Goal: Transaction & Acquisition: Register for event/course

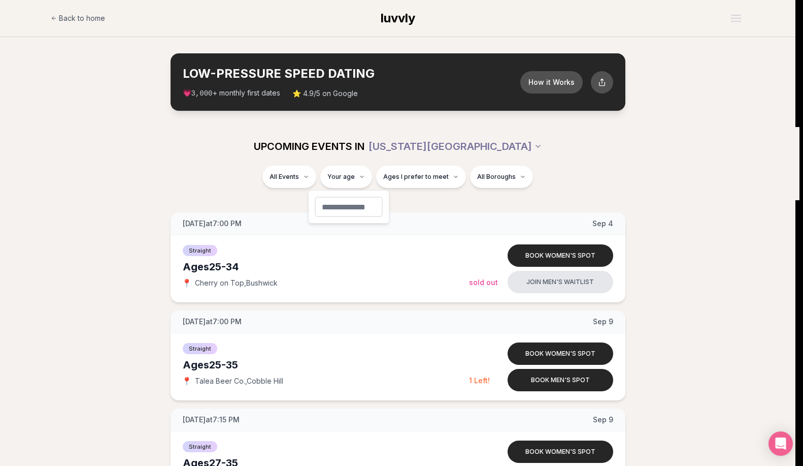
type input "**"
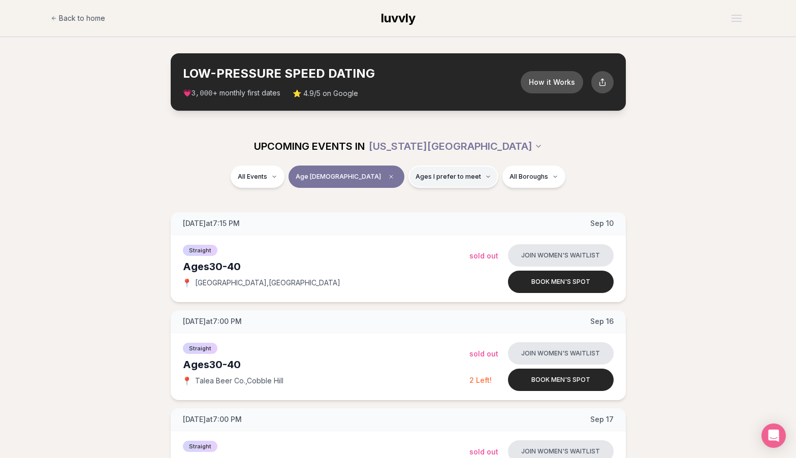
click at [412, 171] on button "Ages I prefer to meet" at bounding box center [453, 177] width 90 height 22
click at [387, 202] on label "Younger than me" at bounding box center [421, 202] width 88 height 10
click at [385, 202] on button "Younger than me" at bounding box center [381, 202] width 8 height 8
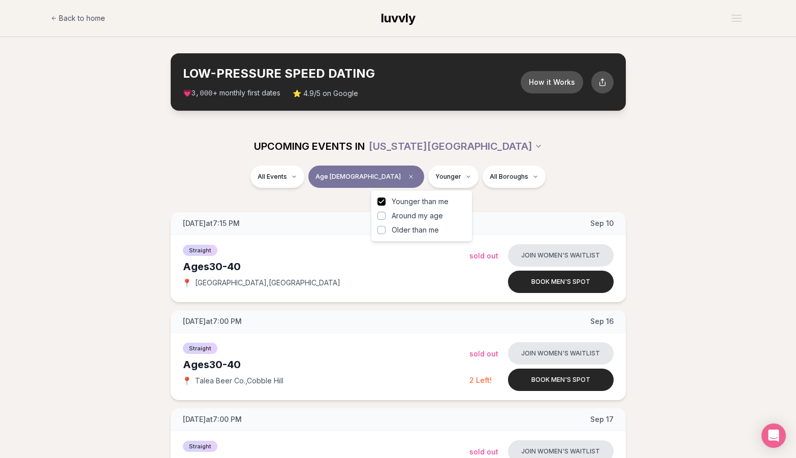
click at [379, 213] on button "Around my age" at bounding box center [381, 216] width 8 height 8
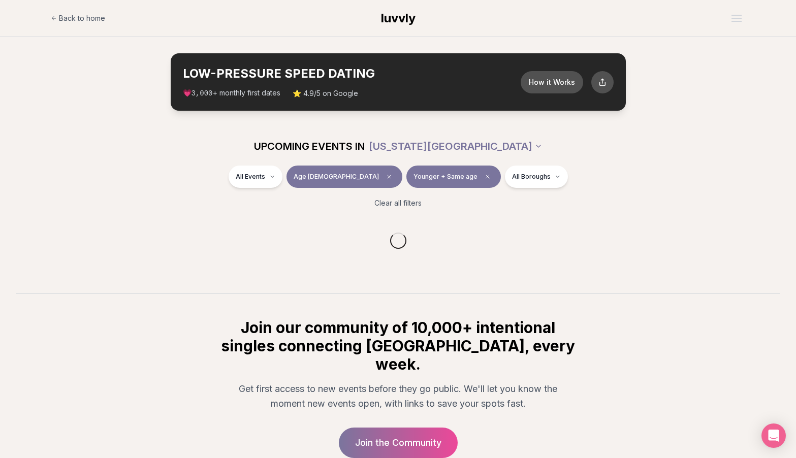
click at [186, 169] on div "All Events Age [DEMOGRAPHIC_DATA] Younger + Same age All Boroughs" at bounding box center [398, 179] width 569 height 26
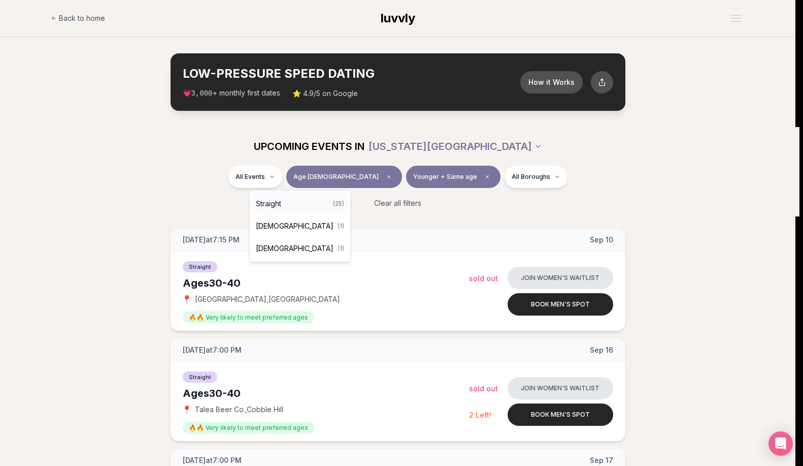
click at [278, 203] on span "Straight" at bounding box center [268, 204] width 25 height 10
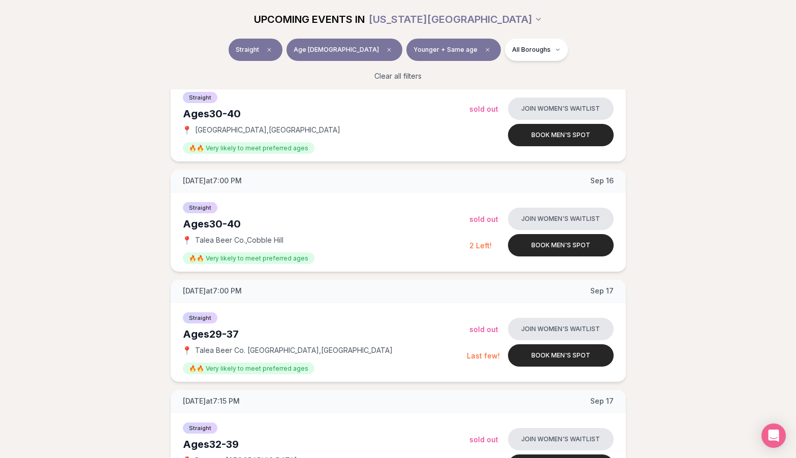
scroll to position [102, 0]
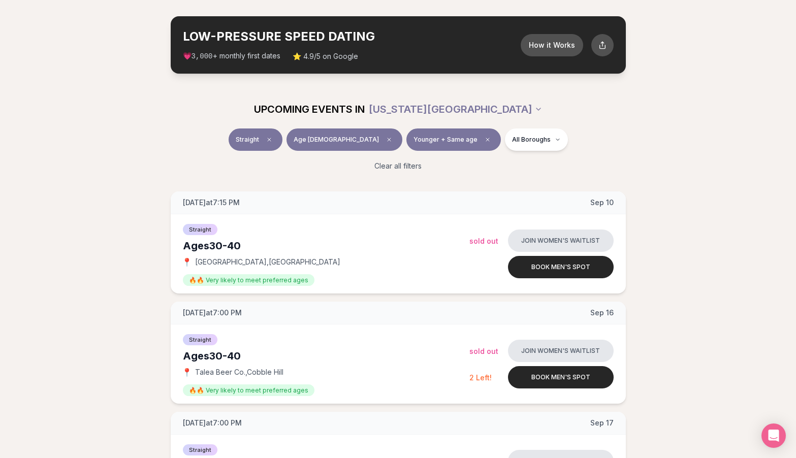
scroll to position [0, 0]
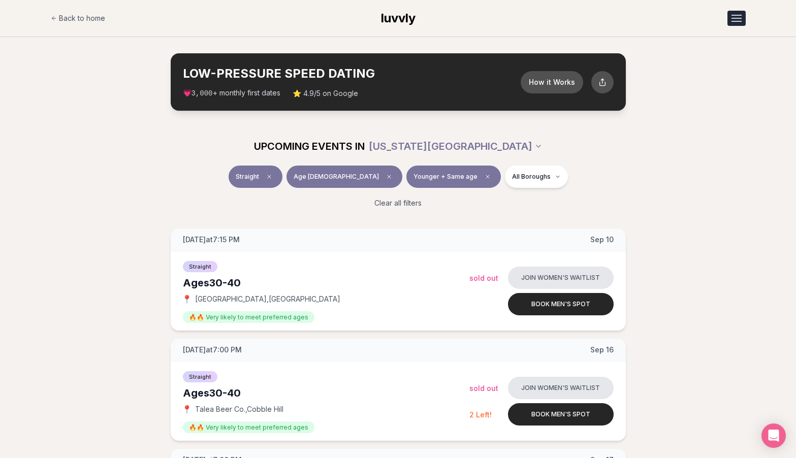
click at [740, 18] on div "Open menu" at bounding box center [736, 18] width 10 height 1
click at [739, 202] on div "Straight Age [DEMOGRAPHIC_DATA] Younger + Same age All Boroughs Clear all filte…" at bounding box center [398, 191] width 796 height 51
